Goal: Task Accomplishment & Management: Manage account settings

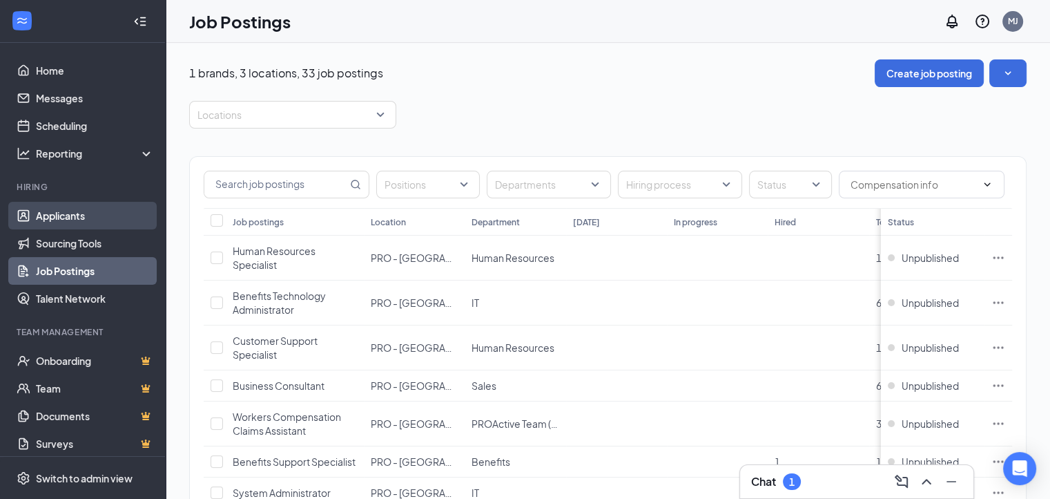
click at [86, 215] on link "Applicants" at bounding box center [95, 216] width 118 height 28
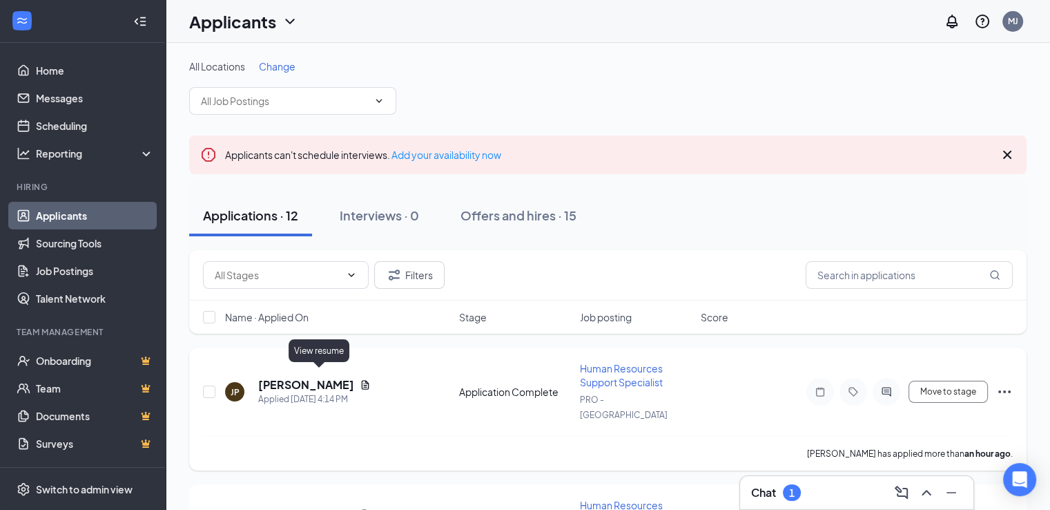
click at [360, 379] on icon "Document" at bounding box center [365, 384] width 11 height 11
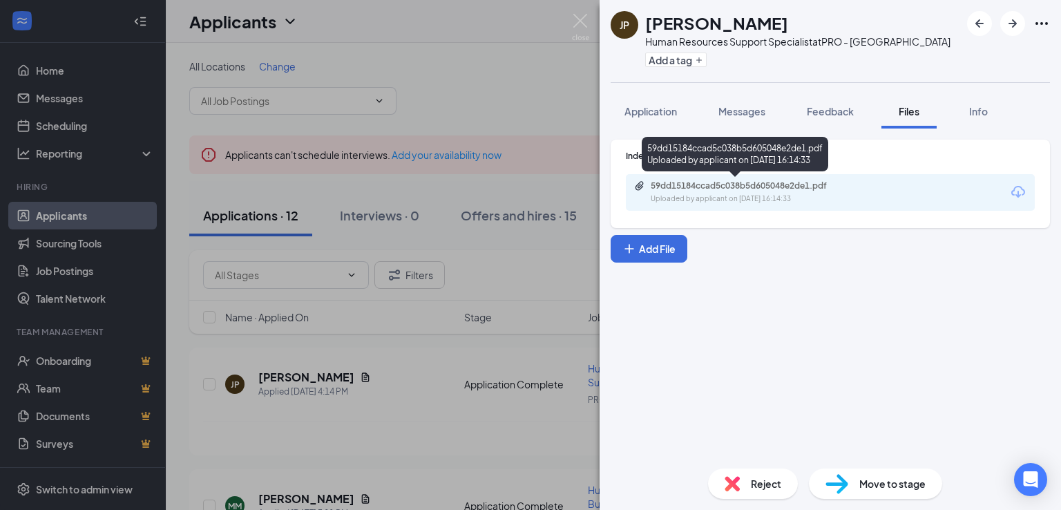
click at [738, 188] on div "59dd15184ccad5c038b5d605048e2de1.pdf" at bounding box center [747, 185] width 193 height 11
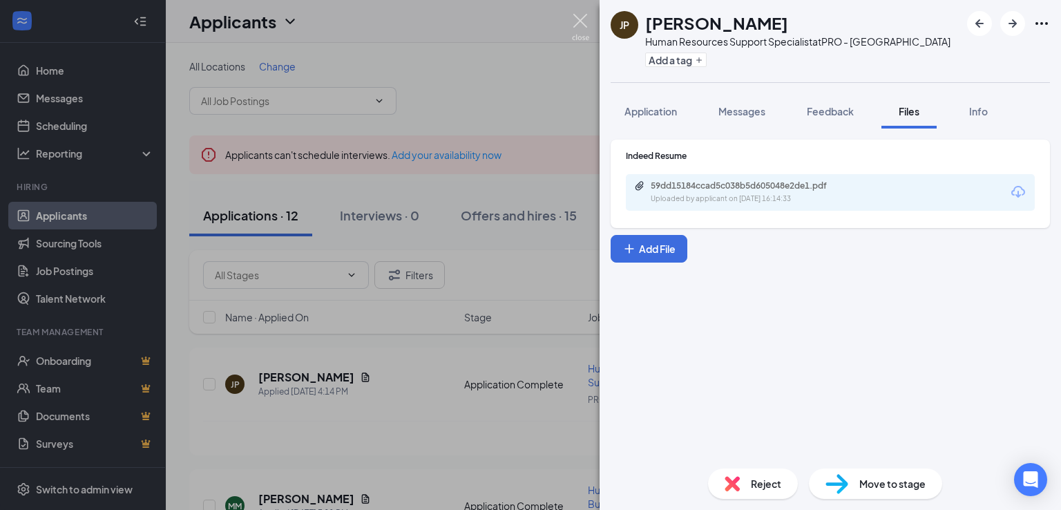
click at [580, 22] on img at bounding box center [580, 27] width 17 height 27
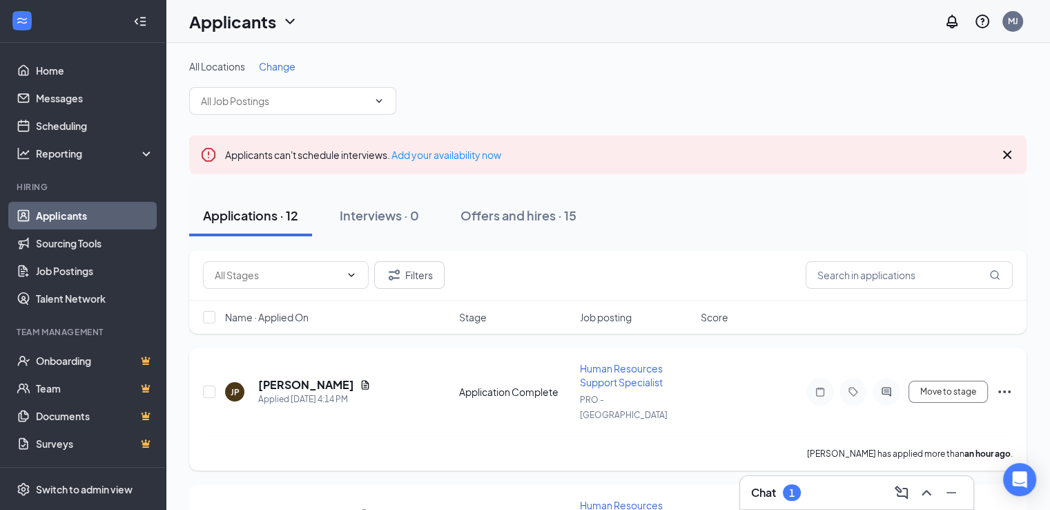
click at [1003, 383] on icon "Ellipses" at bounding box center [1004, 391] width 17 height 17
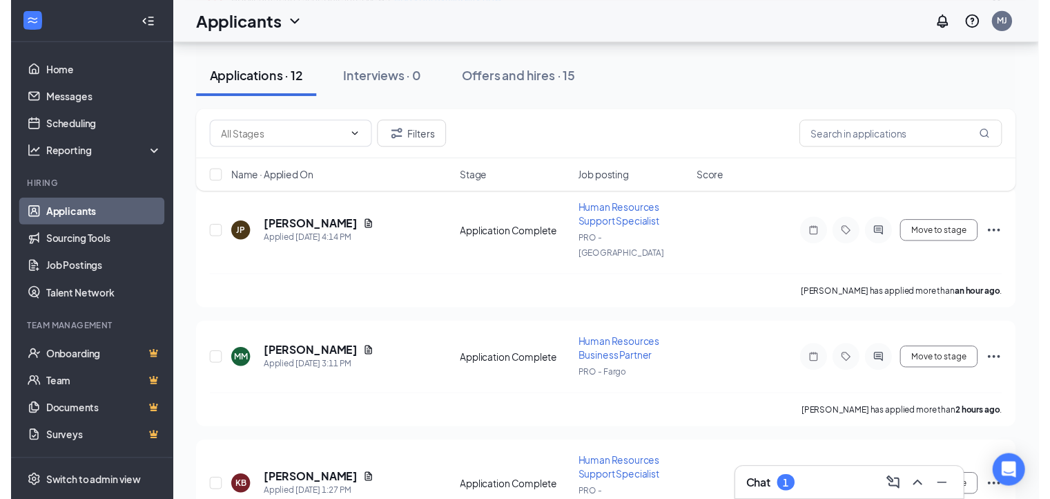
scroll to position [153, 0]
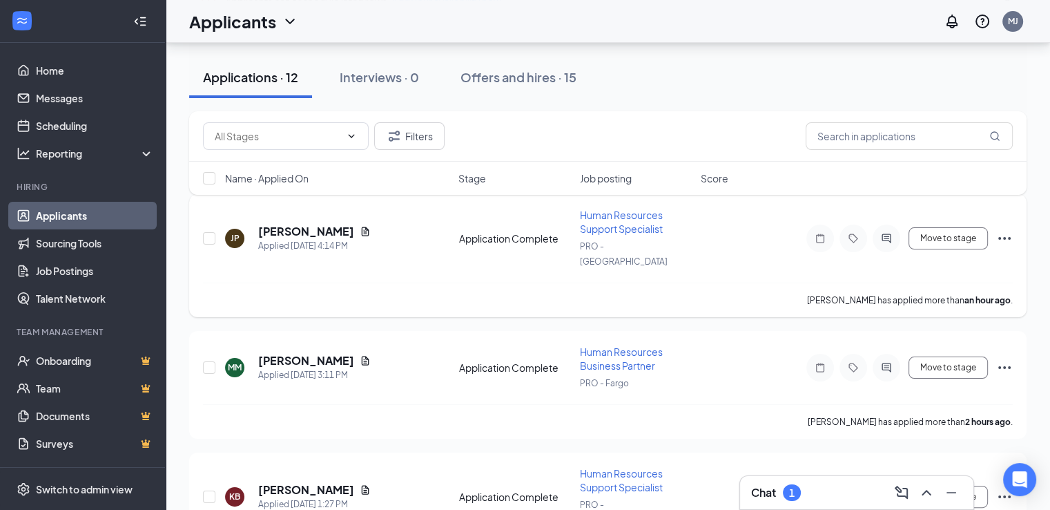
click at [1004, 230] on icon "Ellipses" at bounding box center [1004, 238] width 17 height 17
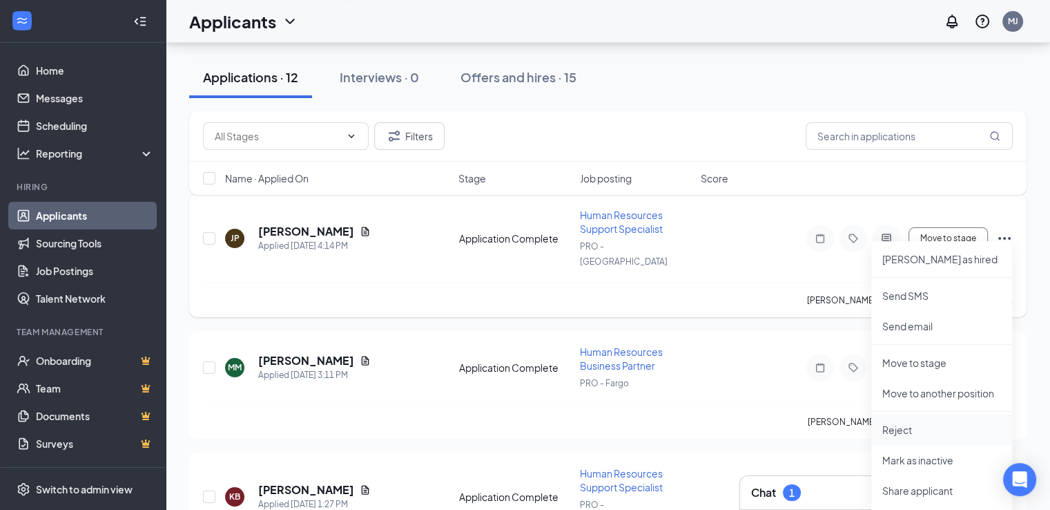
click at [912, 423] on p "Reject" at bounding box center [942, 430] width 119 height 14
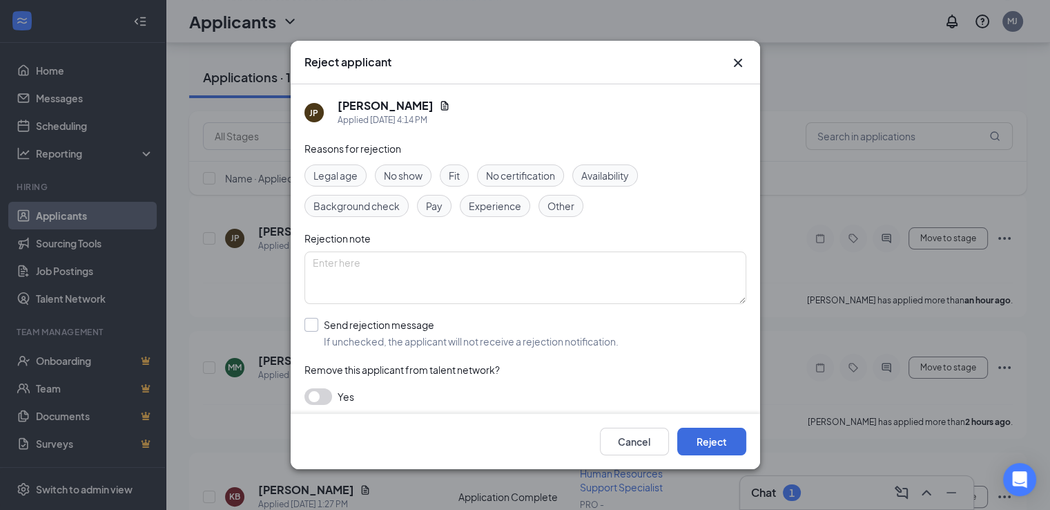
click at [315, 324] on input "Send rejection message If unchecked, the applicant will not receive a rejection…" at bounding box center [462, 333] width 314 height 30
checkbox input "true"
click at [382, 392] on span "Rejection - Post Phone Screening" at bounding box center [391, 395] width 151 height 21
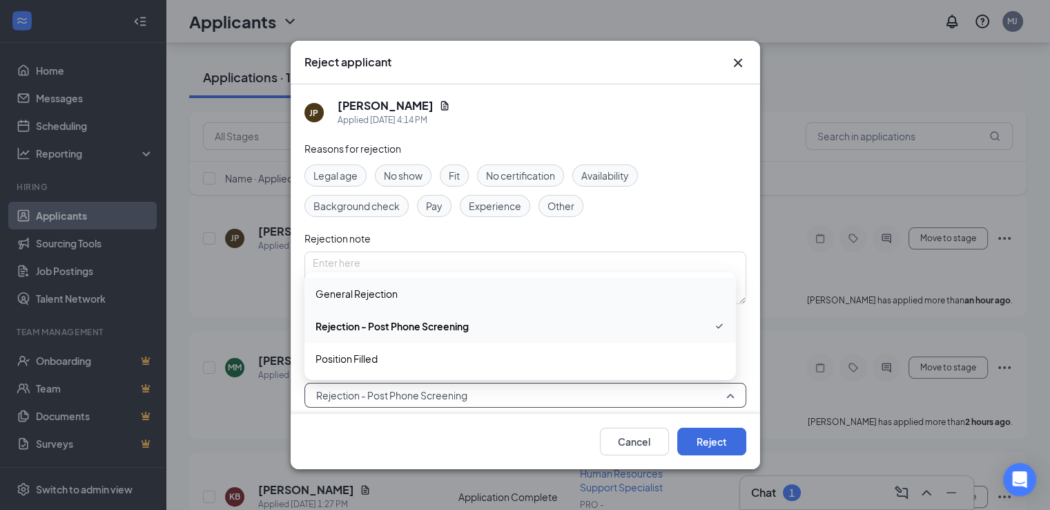
click at [419, 289] on span "General Rejection" at bounding box center [520, 293] width 409 height 15
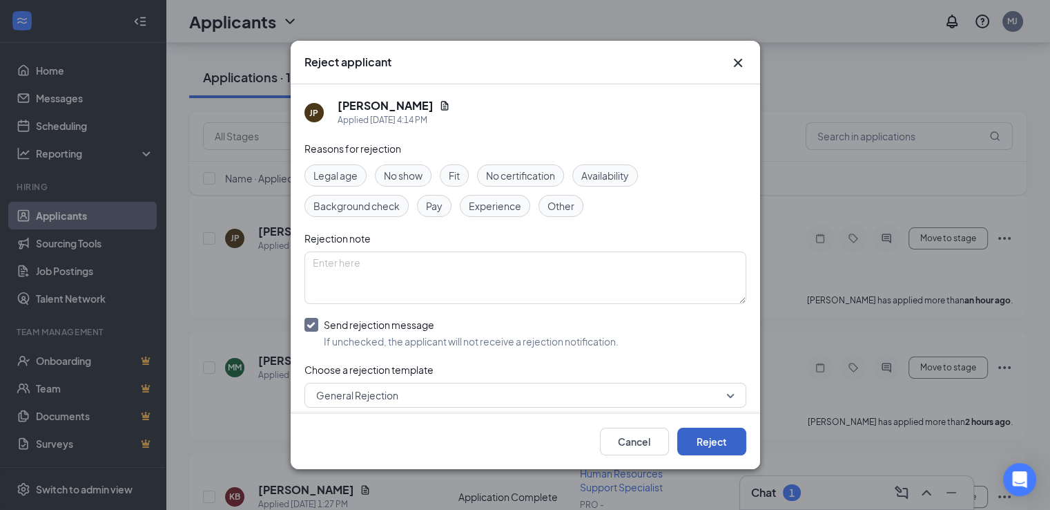
click at [709, 443] on button "Reject" at bounding box center [711, 441] width 69 height 28
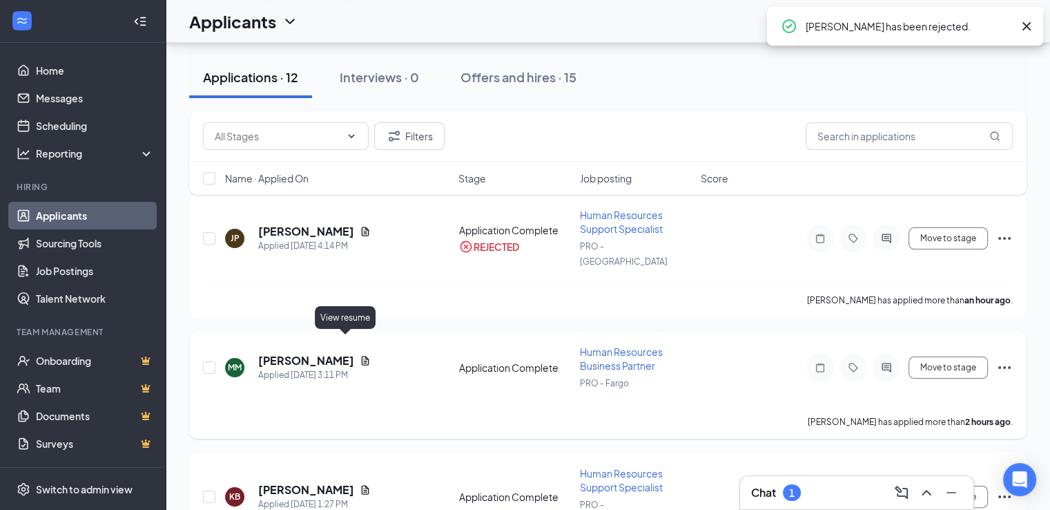
click at [362, 356] on icon "Document" at bounding box center [366, 360] width 8 height 9
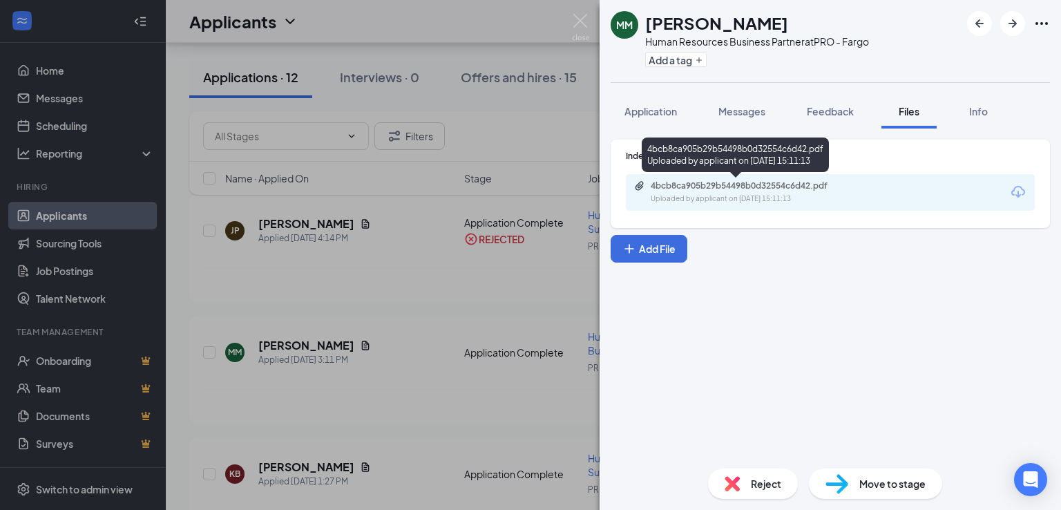
click at [720, 187] on div "4bcb8ca905b29b54498b0d32554c6d42.pdf" at bounding box center [747, 185] width 193 height 11
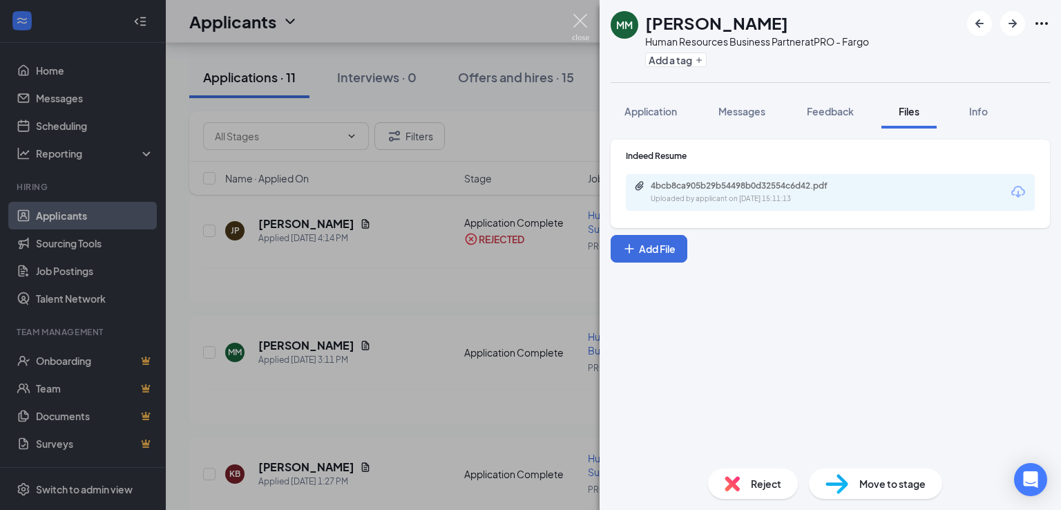
click at [577, 19] on img at bounding box center [580, 27] width 17 height 27
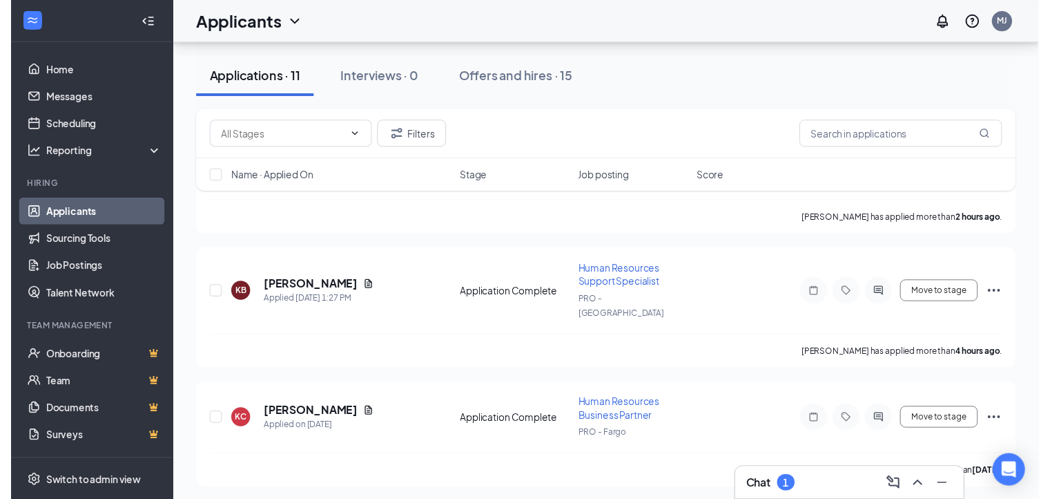
scroll to position [218, 0]
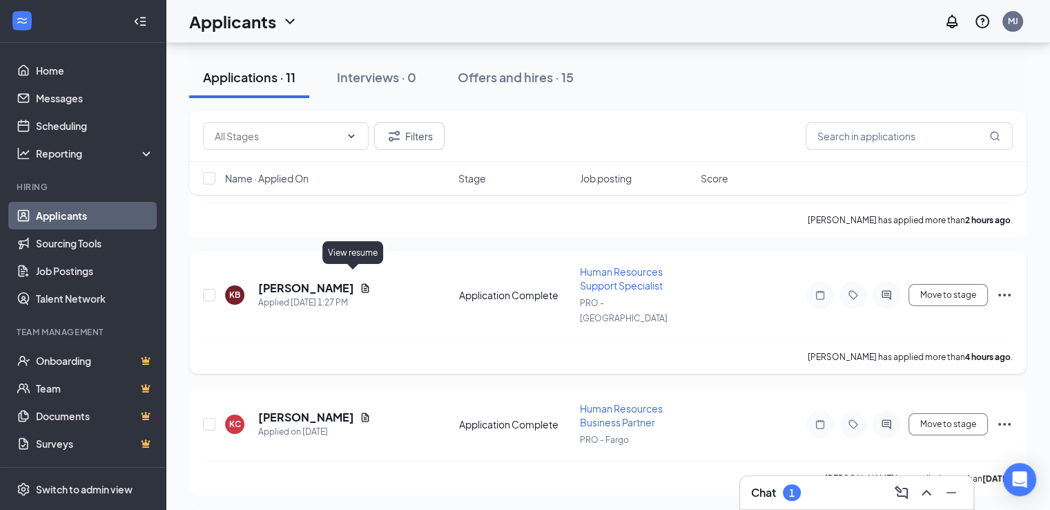
click at [360, 282] on icon "Document" at bounding box center [365, 287] width 11 height 11
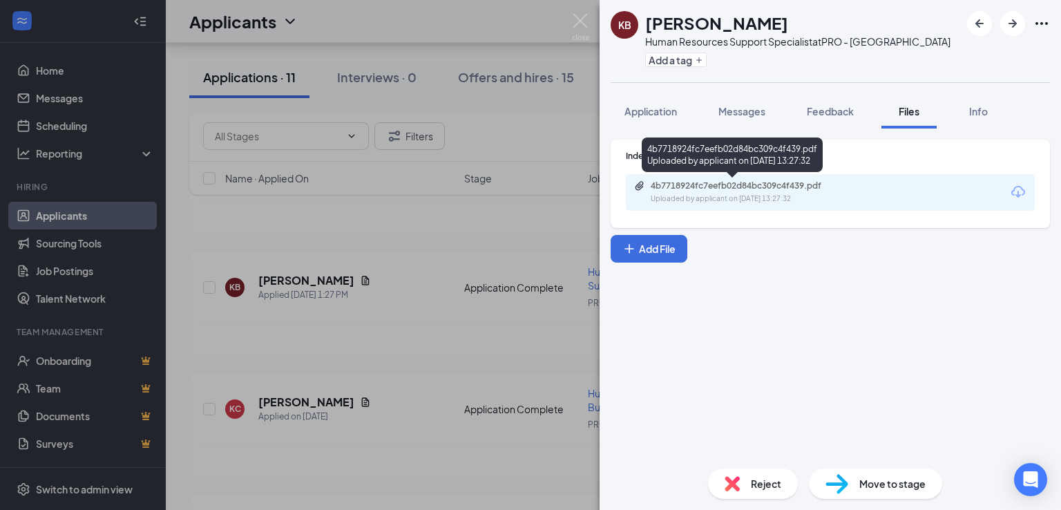
click at [760, 182] on div "4b7718924fc7eefb02d84bc309c4f439.pdf" at bounding box center [747, 185] width 193 height 11
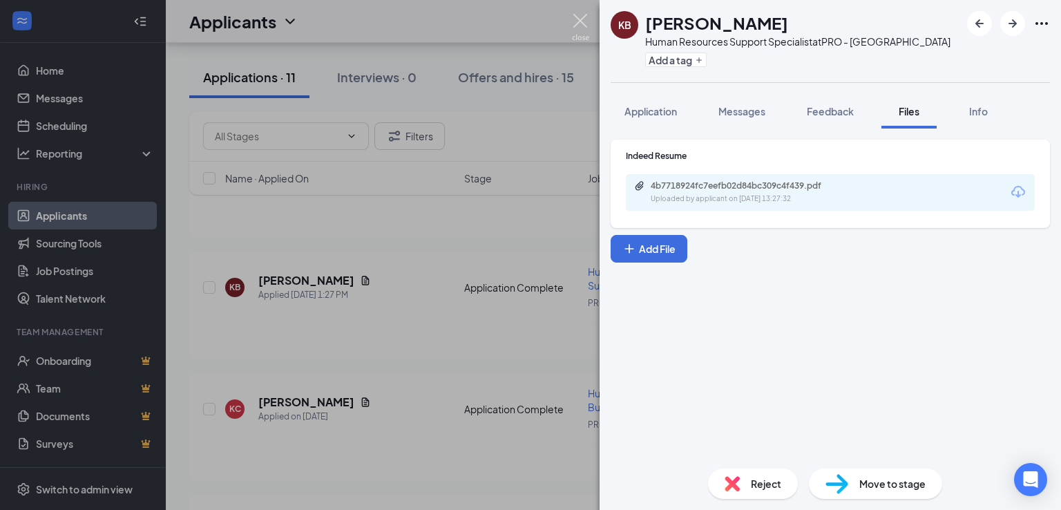
click at [581, 20] on img at bounding box center [580, 27] width 17 height 27
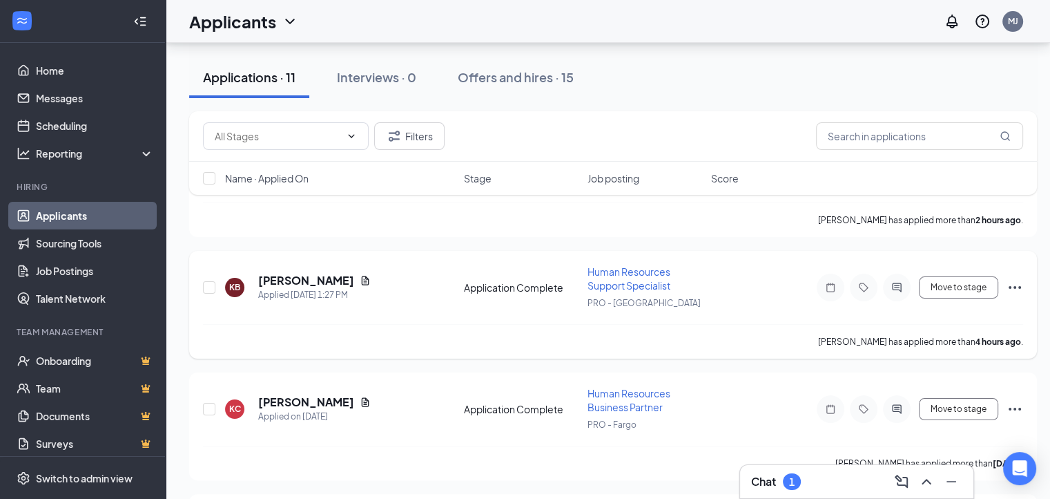
click at [1017, 282] on icon "Ellipses" at bounding box center [1015, 287] width 17 height 17
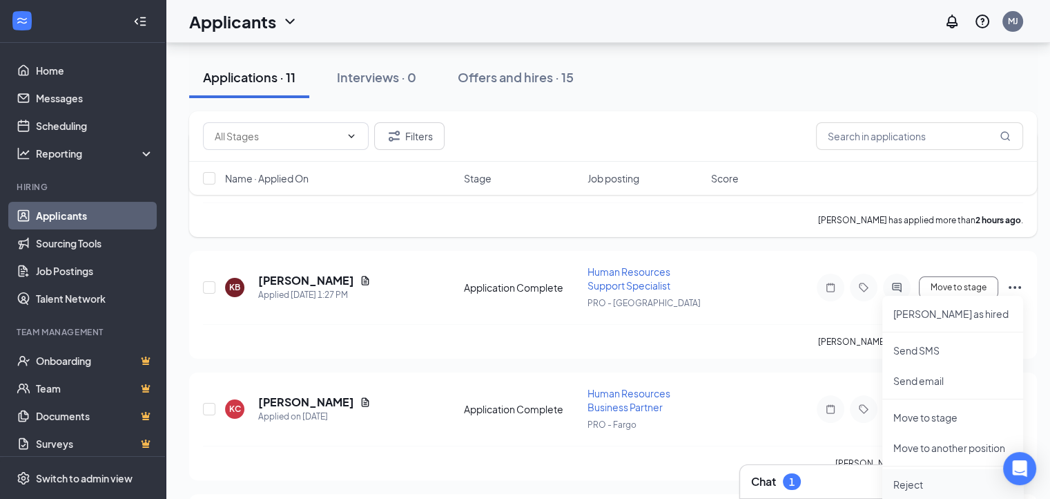
click at [916, 480] on p "Reject" at bounding box center [953, 484] width 119 height 14
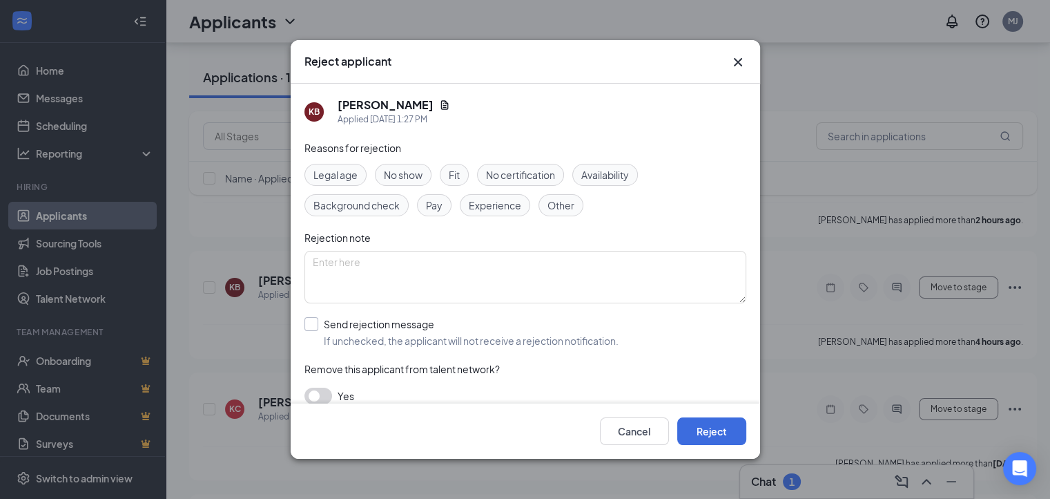
click at [312, 321] on input "Send rejection message If unchecked, the applicant will not receive a rejection…" at bounding box center [462, 332] width 314 height 30
checkbox input "true"
click at [367, 389] on span "Rejection - Post Phone Screening" at bounding box center [391, 394] width 151 height 21
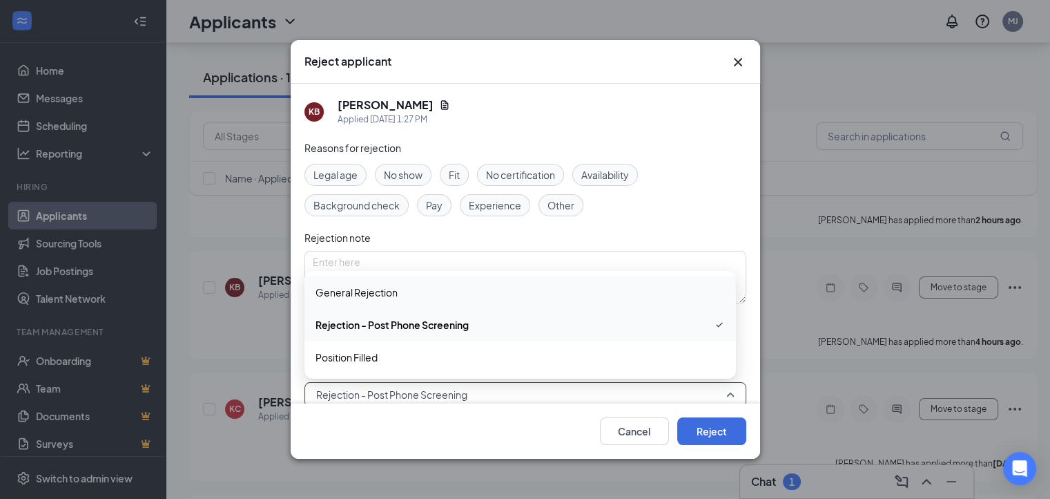
click at [410, 286] on span "General Rejection" at bounding box center [520, 292] width 409 height 15
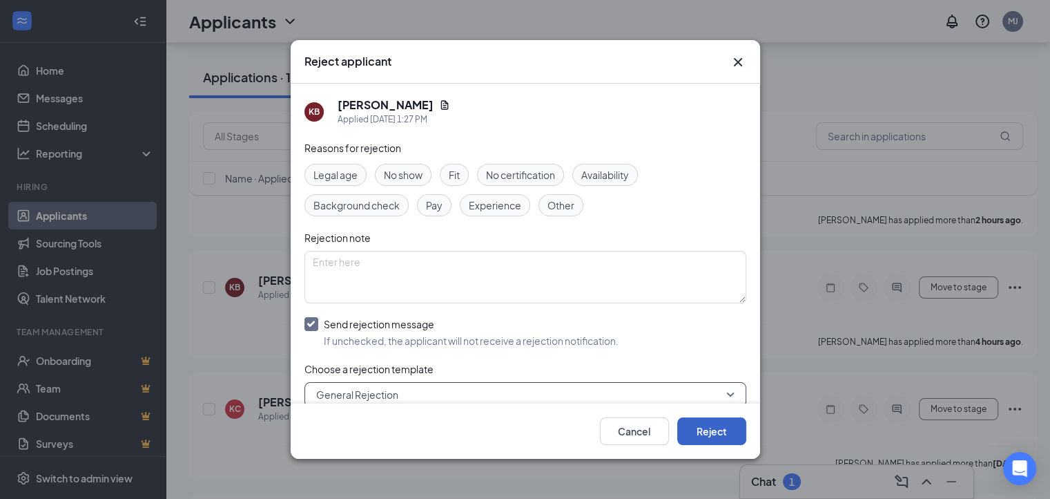
click at [704, 432] on button "Reject" at bounding box center [711, 431] width 69 height 28
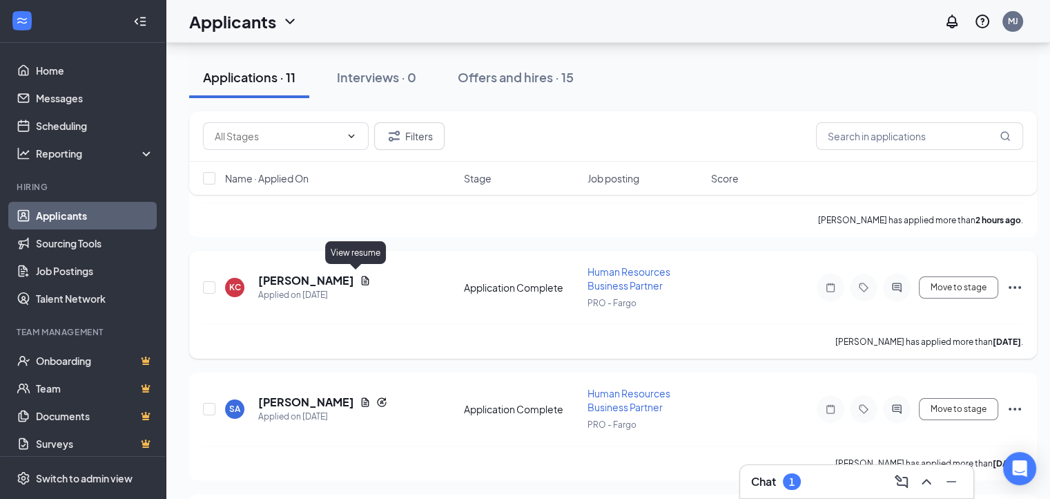
click at [360, 277] on icon "Document" at bounding box center [365, 280] width 11 height 11
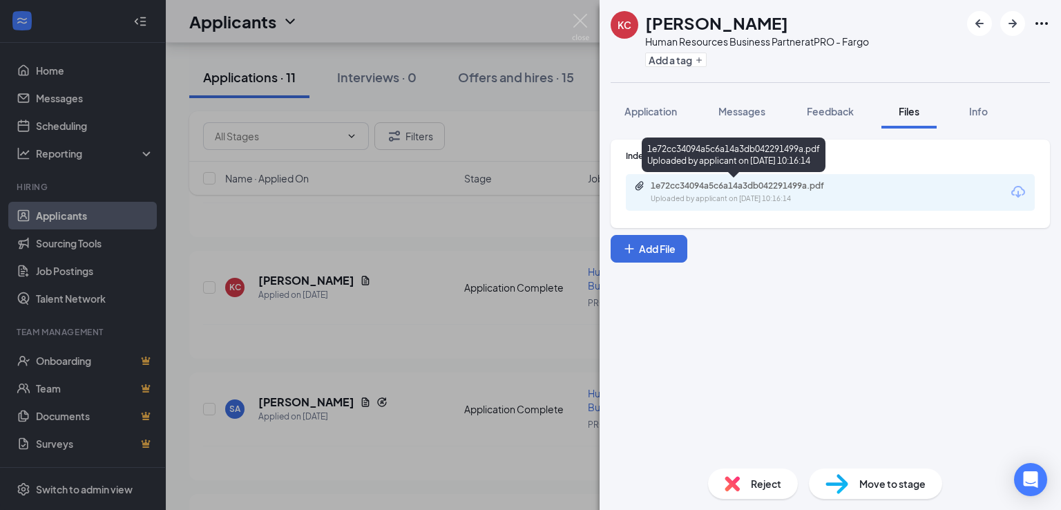
click at [738, 191] on div "1e72cc34094a5c6a14a3db042291499a.pdf" at bounding box center [747, 185] width 193 height 11
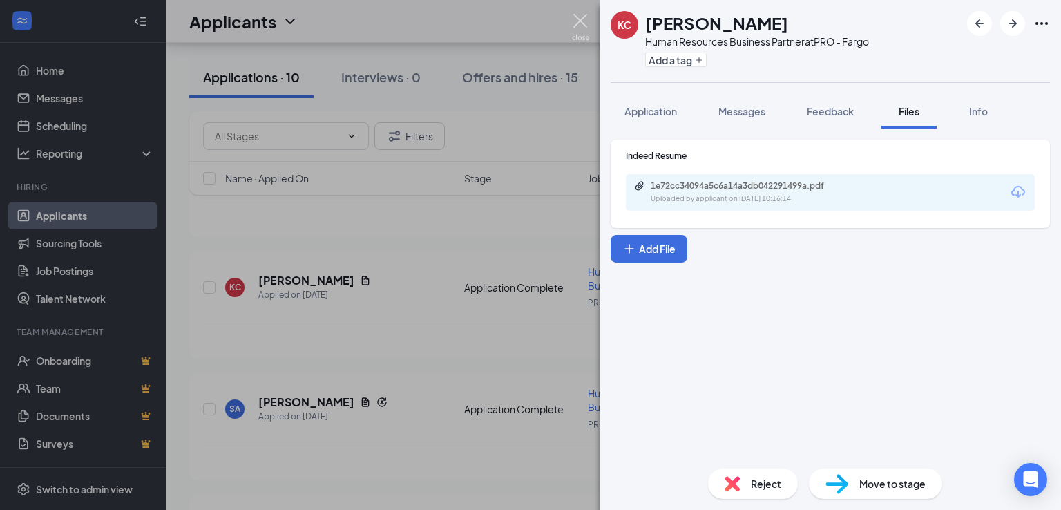
click at [586, 20] on img at bounding box center [580, 27] width 17 height 27
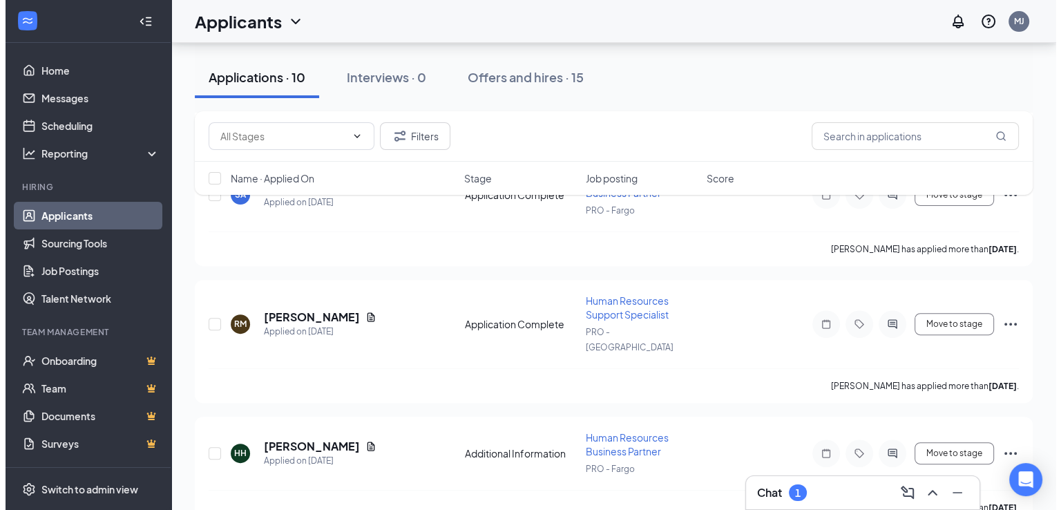
scroll to position [445, 0]
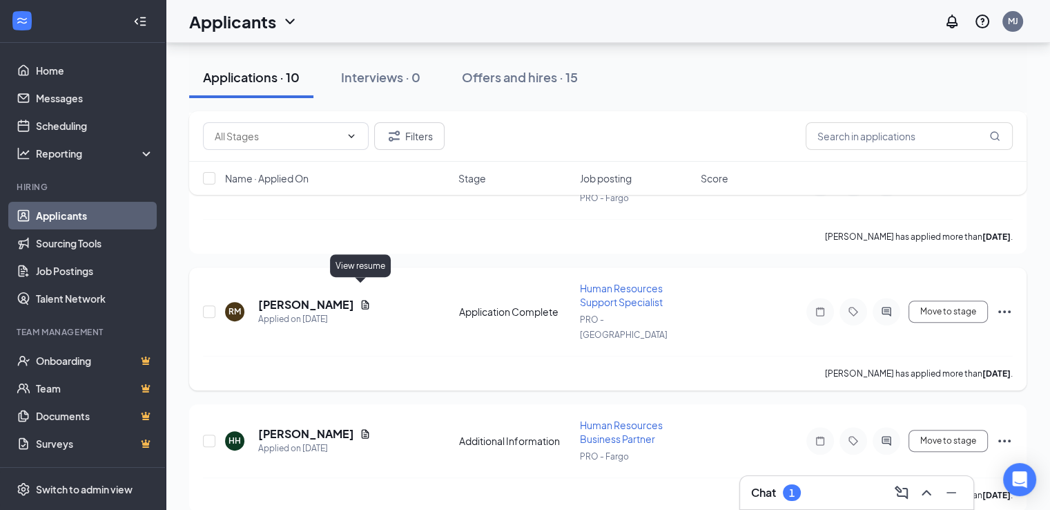
click at [362, 300] on icon "Document" at bounding box center [366, 304] width 8 height 9
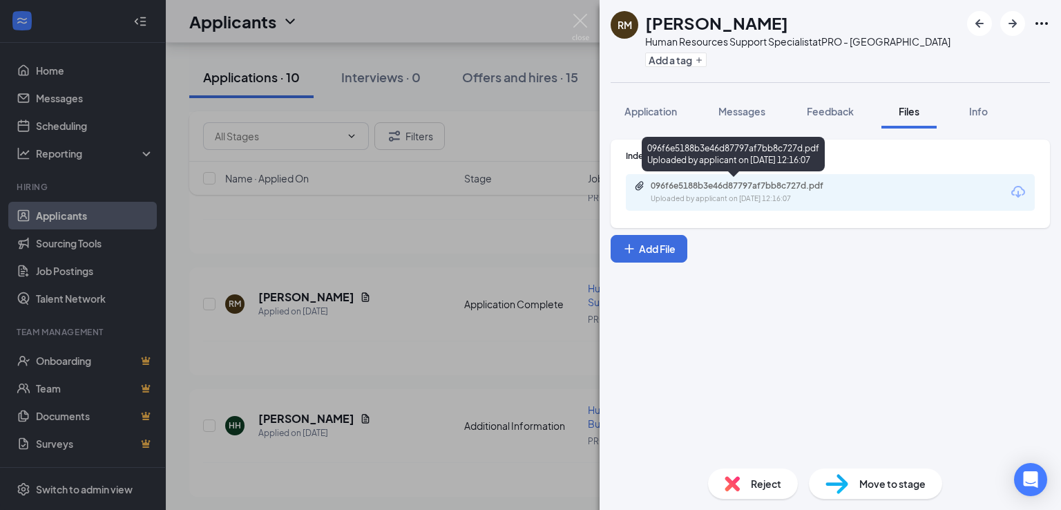
click at [765, 189] on div "096f6e5188b3e46d87797af7bb8c727d.pdf" at bounding box center [747, 185] width 193 height 11
